Goal: Find specific page/section: Find specific page/section

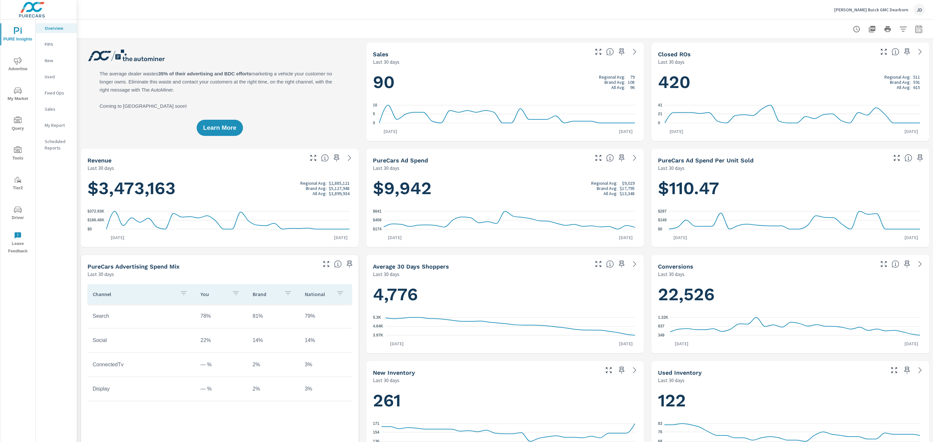
click at [18, 211] on icon "nav menu" at bounding box center [18, 210] width 8 height 8
